Goal: Information Seeking & Learning: Learn about a topic

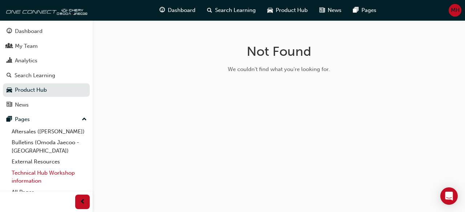
click at [63, 177] on link "Technical Hub Workshop information" at bounding box center [49, 177] width 81 height 19
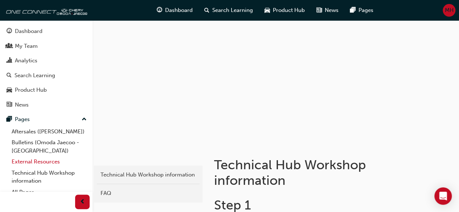
click at [39, 163] on link "External Resources" at bounding box center [49, 161] width 81 height 11
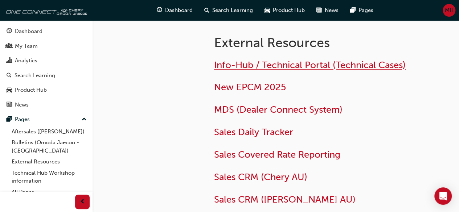
click at [273, 61] on span "Info-Hub / Technical Portal (Technical Cases)" at bounding box center [310, 65] width 192 height 11
